Goal: Complete application form: Complete application form

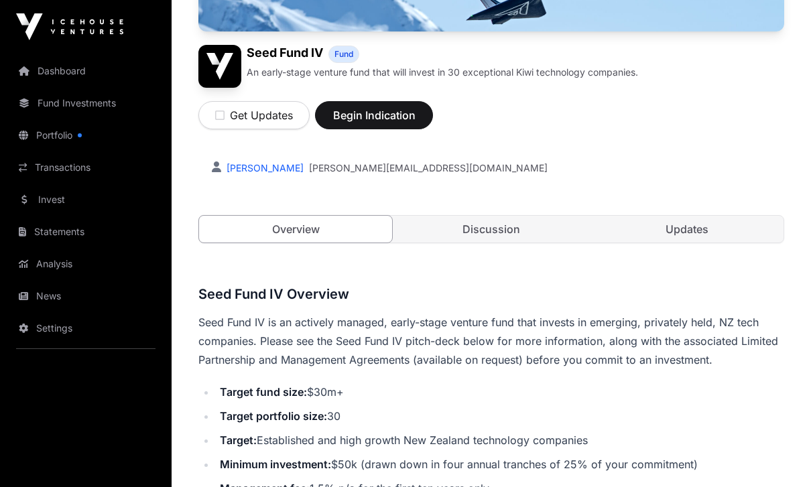
scroll to position [158, 0]
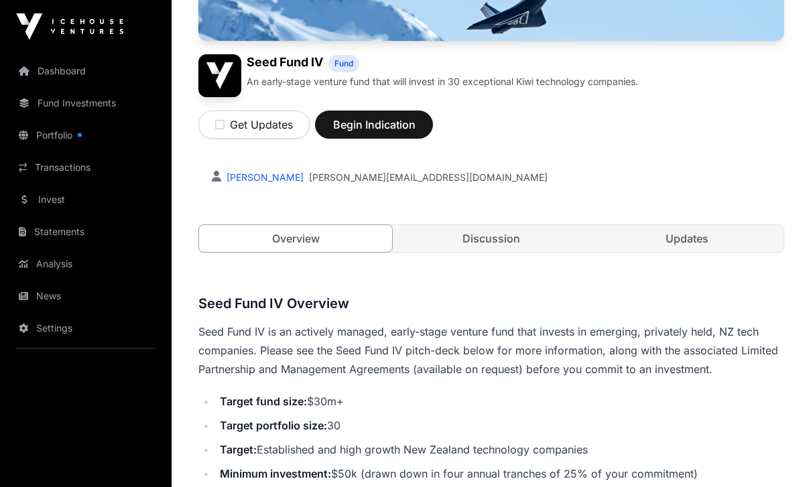
click at [381, 120] on span "Begin Indication" at bounding box center [374, 125] width 84 height 16
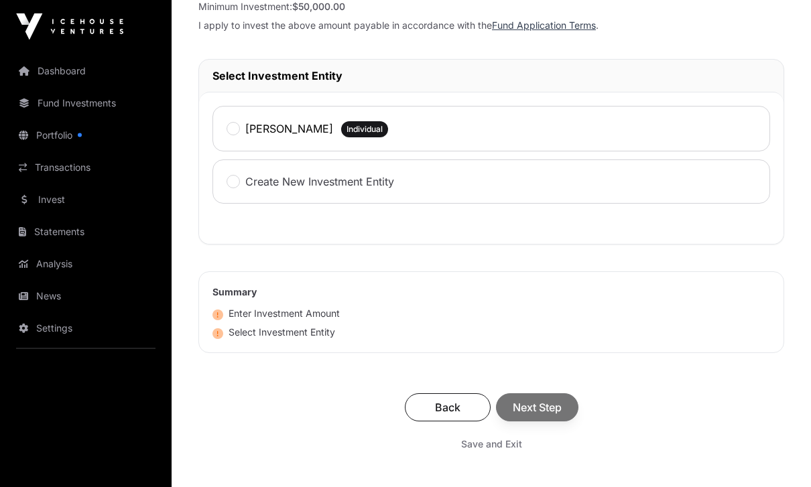
scroll to position [654, 0]
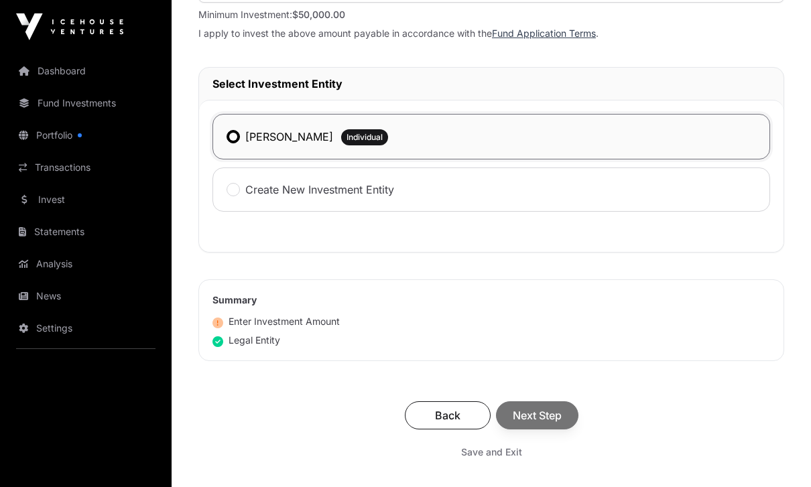
click at [554, 424] on div "Back Next Step" at bounding box center [491, 416] width 559 height 28
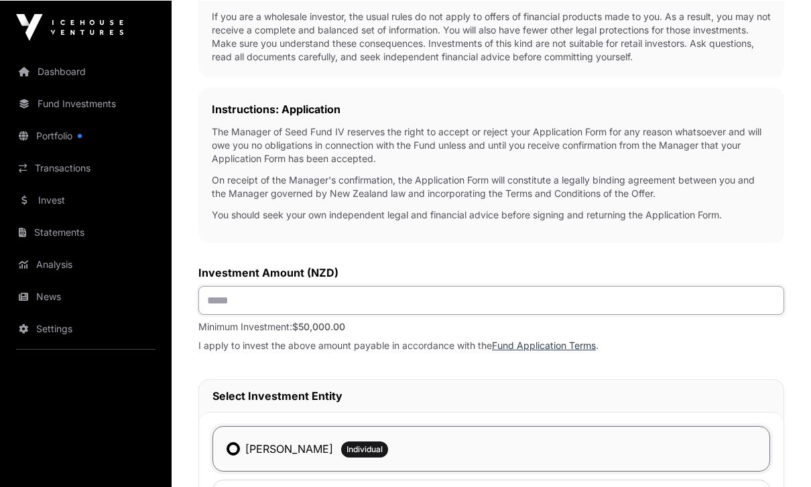
click at [414, 306] on input "text" at bounding box center [491, 300] width 586 height 29
type input "********"
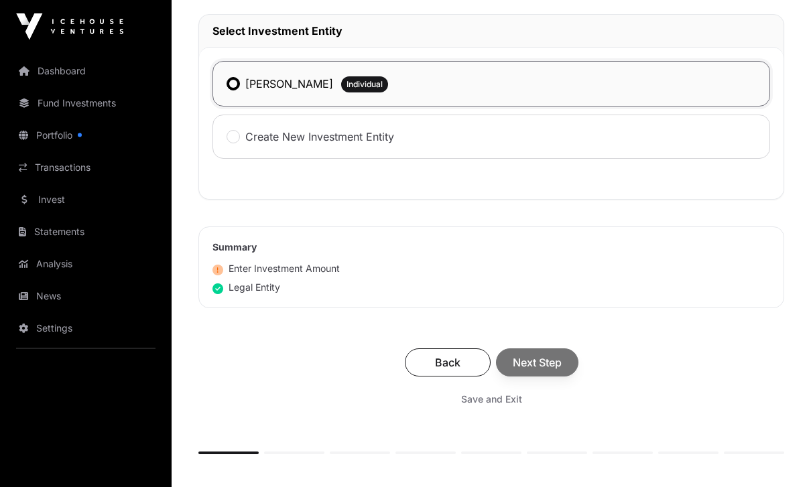
click at [552, 368] on div "Back Next Step" at bounding box center [491, 363] width 559 height 28
click at [569, 366] on button "Next Step" at bounding box center [537, 363] width 82 height 28
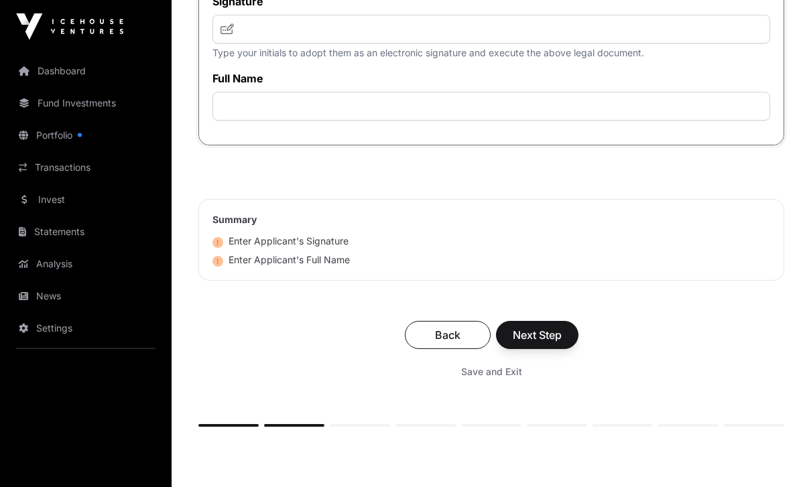
scroll to position [3855, 0]
click at [328, 44] on input "text" at bounding box center [492, 29] width 558 height 29
type input "***"
click at [330, 121] on input "text" at bounding box center [492, 106] width 558 height 29
type input "**********"
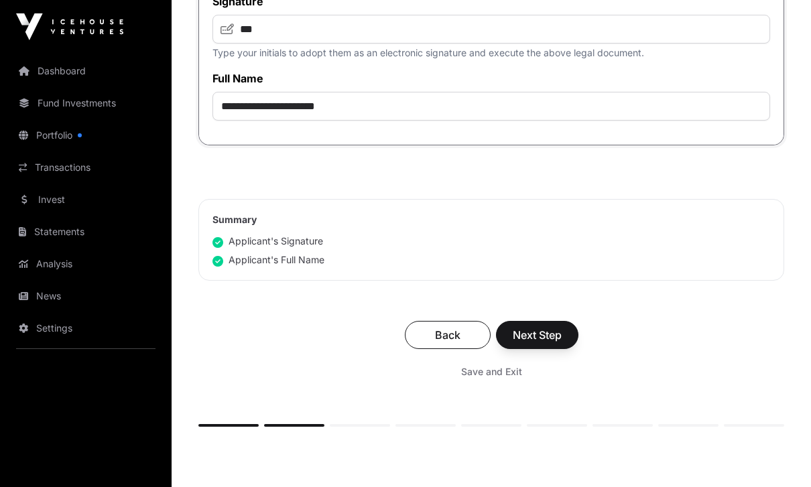
click at [546, 349] on button "Next Step" at bounding box center [537, 335] width 82 height 28
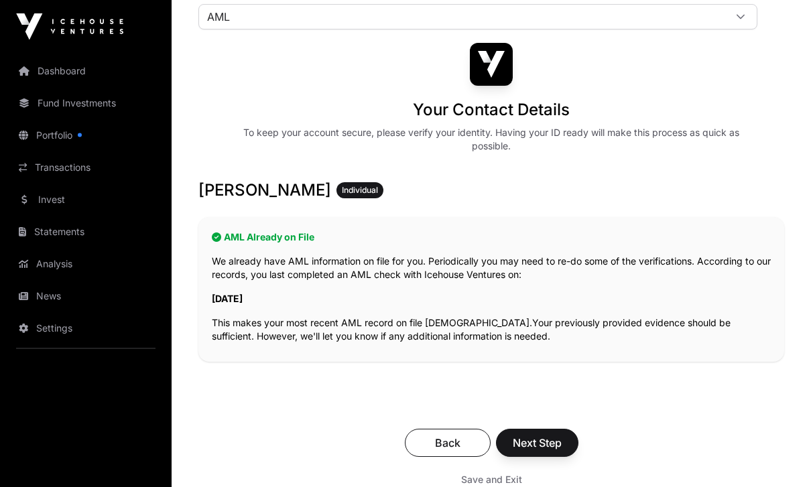
scroll to position [113, 0]
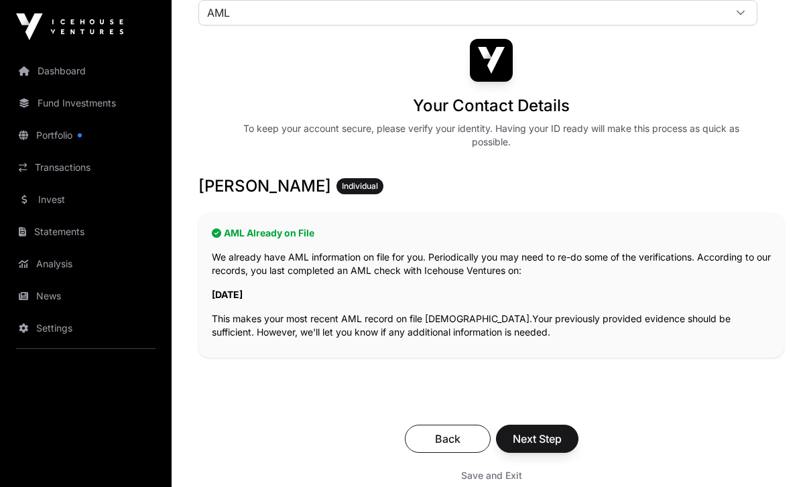
click at [540, 436] on span "Next Step" at bounding box center [537, 439] width 49 height 16
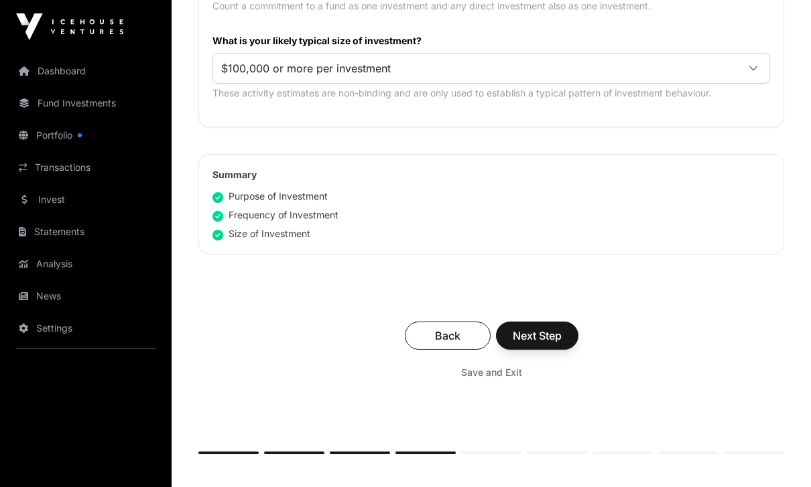
scroll to position [813, 0]
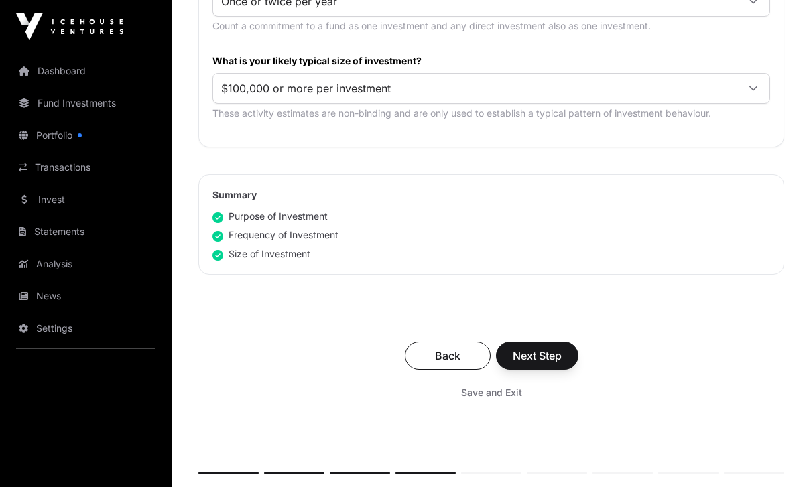
click at [548, 360] on span "Next Step" at bounding box center [537, 356] width 49 height 16
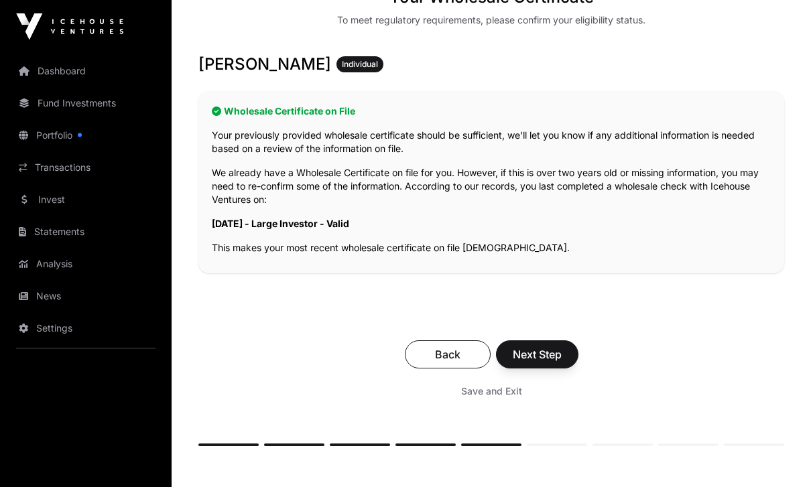
scroll to position [304, 0]
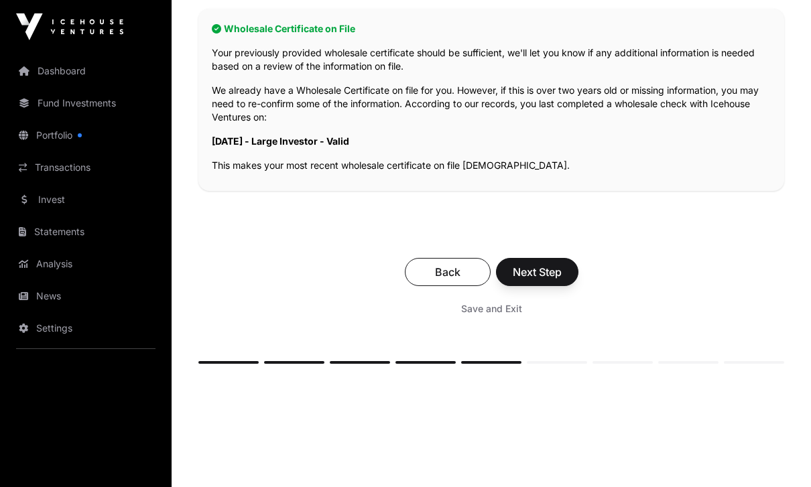
click at [552, 269] on span "Next Step" at bounding box center [537, 272] width 49 height 16
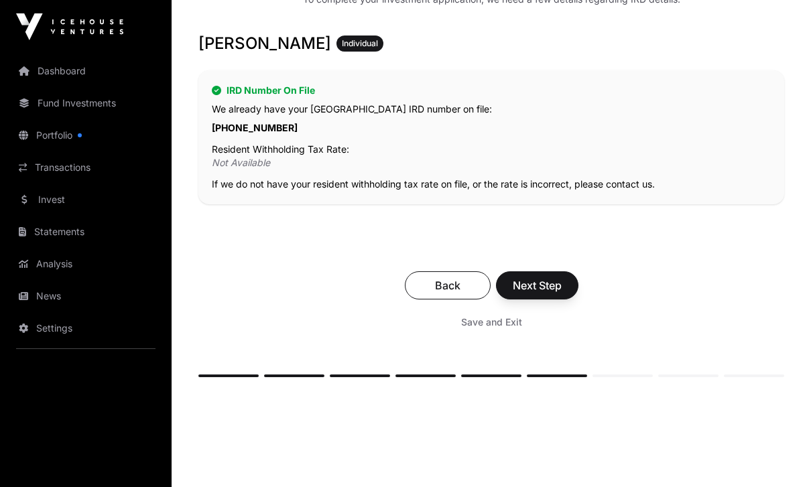
scroll to position [242, 0]
click at [561, 281] on span "Next Step" at bounding box center [537, 286] width 49 height 16
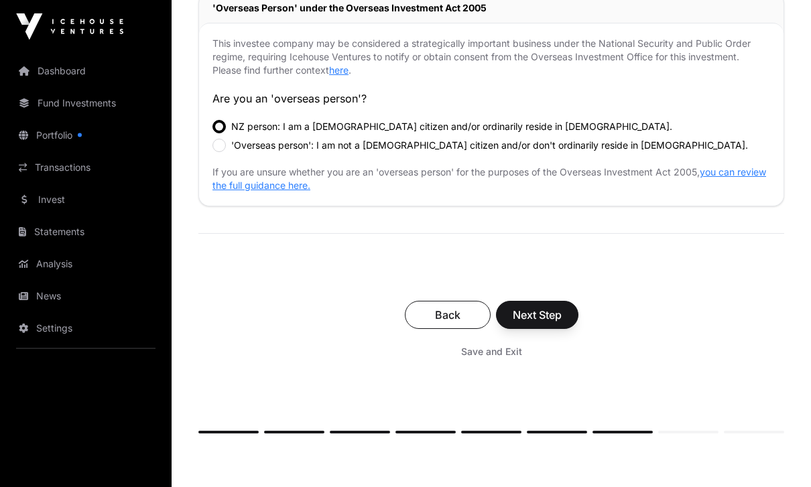
scroll to position [473, 0]
click at [546, 315] on span "Next Step" at bounding box center [537, 315] width 49 height 16
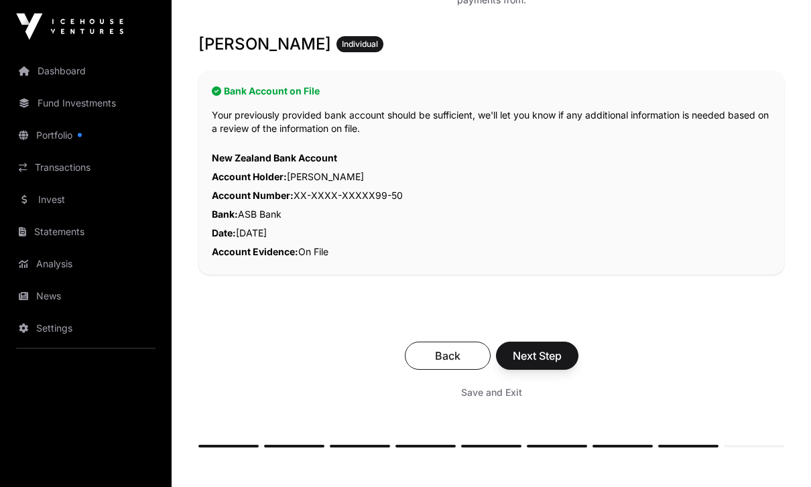
scroll to position [310, 0]
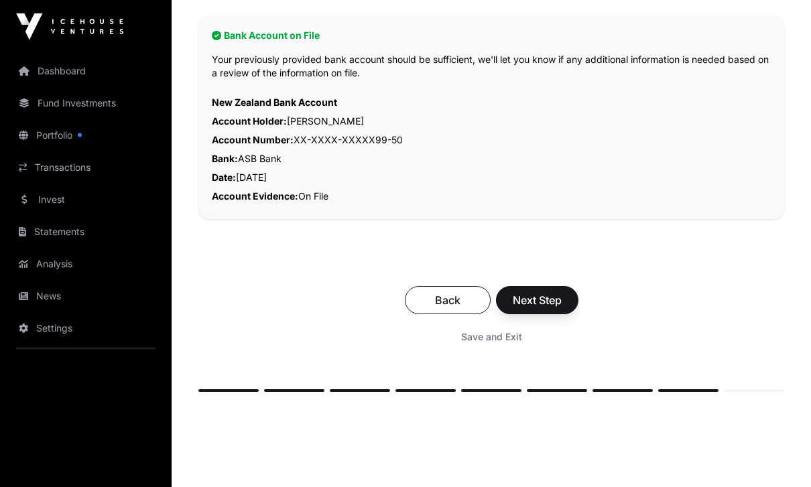
click at [558, 291] on button "Next Step" at bounding box center [537, 301] width 82 height 28
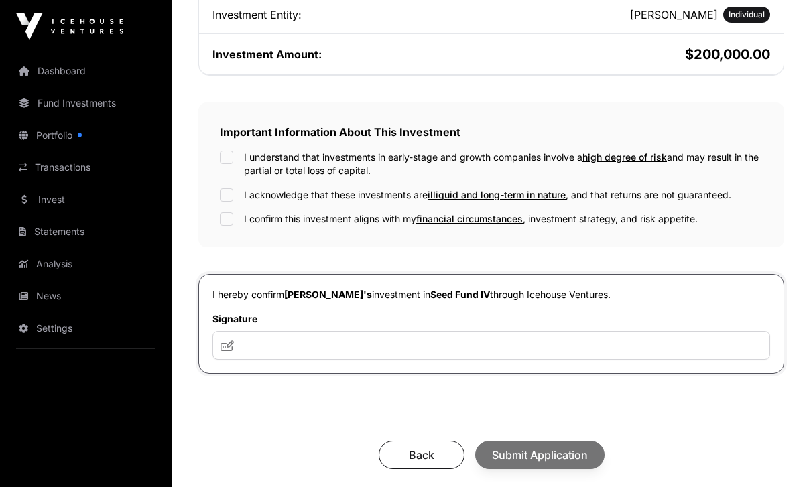
scroll to position [377, 0]
click at [343, 346] on input "text" at bounding box center [492, 345] width 558 height 29
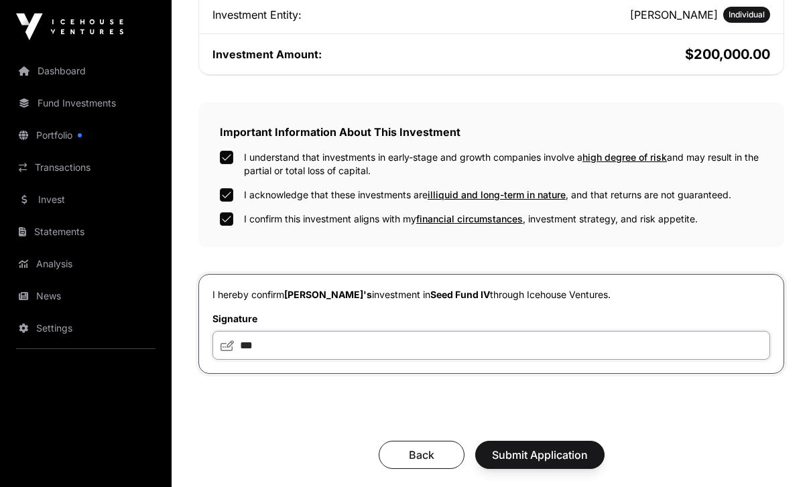
type input "***"
click at [537, 457] on span "Submit Application" at bounding box center [540, 455] width 96 height 16
